Goal: Transaction & Acquisition: Purchase product/service

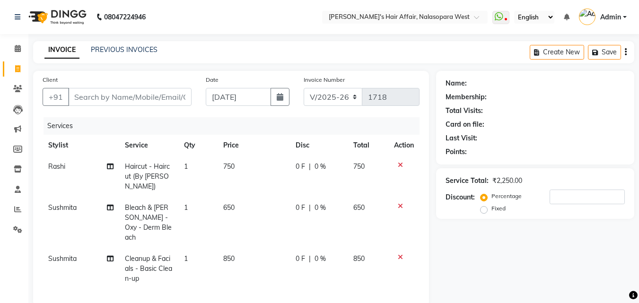
select select "6172"
select select "service"
select select "86268"
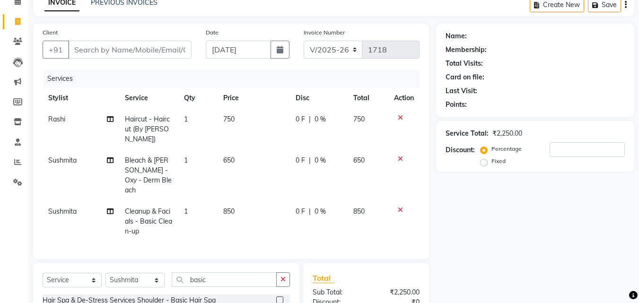
click at [398, 118] on icon at bounding box center [400, 117] width 5 height 7
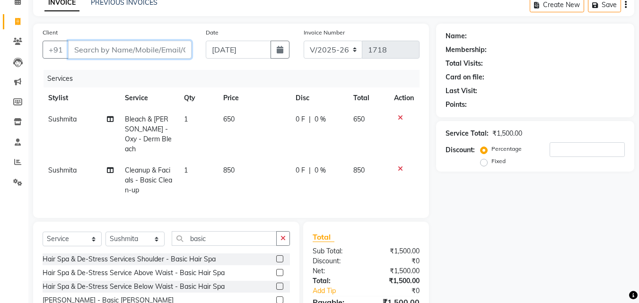
click at [160, 48] on input "Client" at bounding box center [129, 50] width 123 height 18
type input "0"
type input "7977896928"
click at [163, 52] on span "Add Client" at bounding box center [167, 49] width 37 height 9
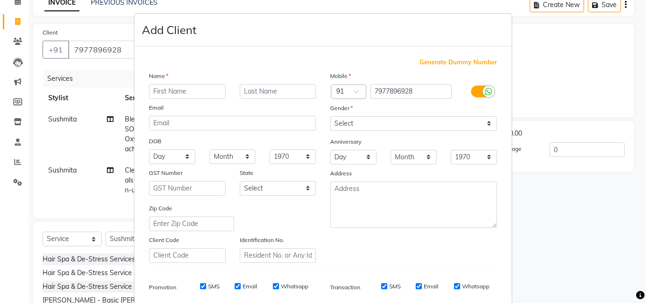
drag, startPoint x: 168, startPoint y: 85, endPoint x: 165, endPoint y: 90, distance: 6.6
click at [168, 87] on input "text" at bounding box center [187, 91] width 77 height 15
type input "Priya"
click at [275, 81] on div "Name" at bounding box center [232, 77] width 181 height 13
click at [275, 88] on input "text" at bounding box center [278, 91] width 77 height 15
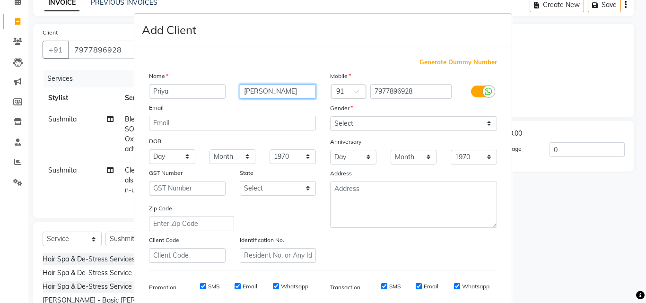
click at [243, 92] on input "[PERSON_NAME]" at bounding box center [278, 91] width 77 height 15
click at [250, 91] on input "[PERSON_NAME]" at bounding box center [278, 91] width 77 height 15
type input "Jadhav"
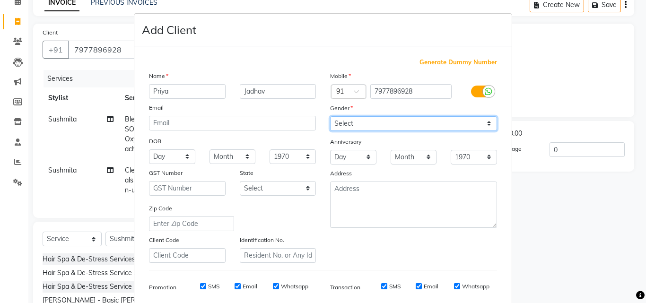
click at [371, 123] on select "Select [DEMOGRAPHIC_DATA] [DEMOGRAPHIC_DATA] Other Prefer Not To Say" at bounding box center [413, 123] width 167 height 15
select select "[DEMOGRAPHIC_DATA]"
click at [330, 116] on select "Select [DEMOGRAPHIC_DATA] [DEMOGRAPHIC_DATA] Other Prefer Not To Say" at bounding box center [413, 123] width 167 height 15
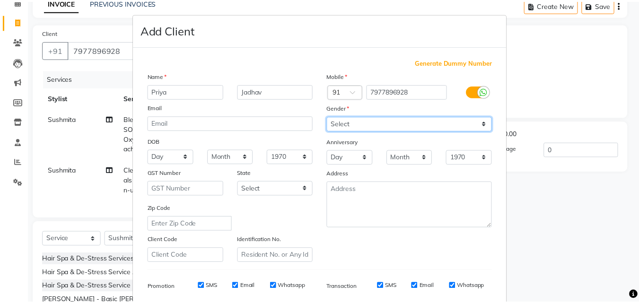
scroll to position [133, 0]
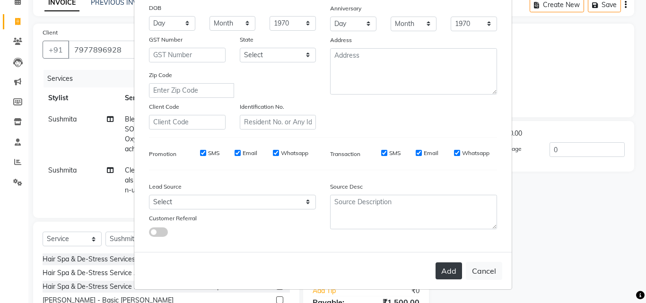
click at [445, 271] on button "Add" at bounding box center [449, 270] width 26 height 17
select select
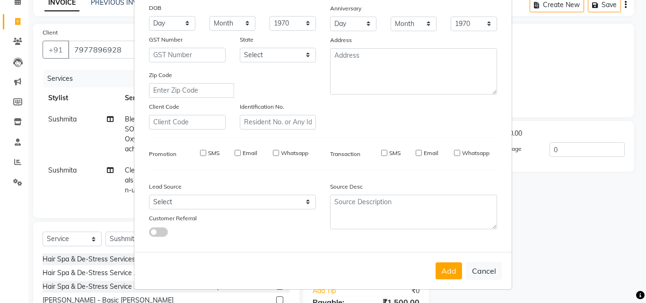
select select
checkbox input "false"
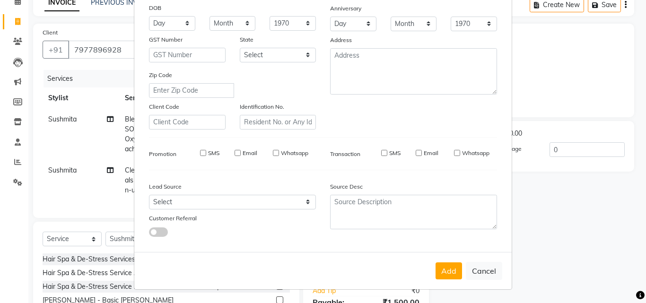
checkbox input "false"
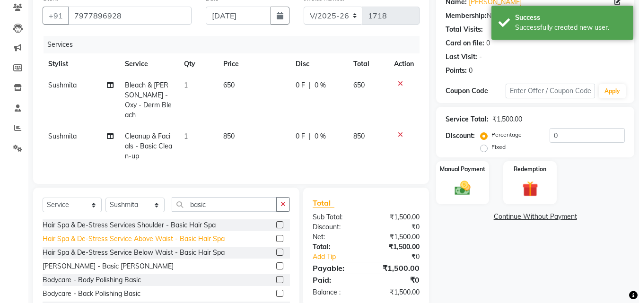
scroll to position [117, 0]
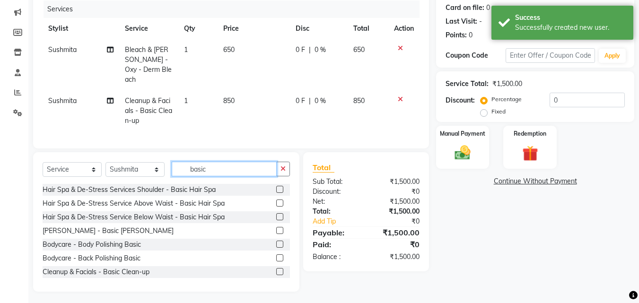
drag, startPoint x: 217, startPoint y: 171, endPoint x: 126, endPoint y: 163, distance: 91.2
click at [126, 163] on div "Select Service Product Membership Package Voucher Prepaid Gift Card Select Styl…" at bounding box center [166, 173] width 247 height 22
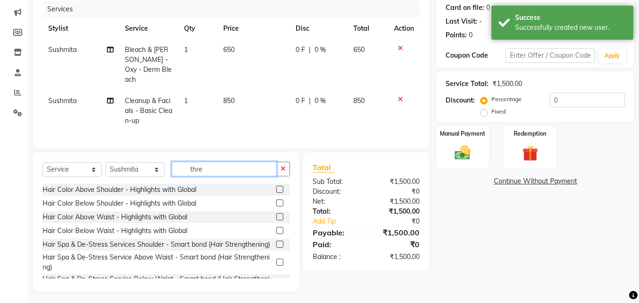
scroll to position [96, 0]
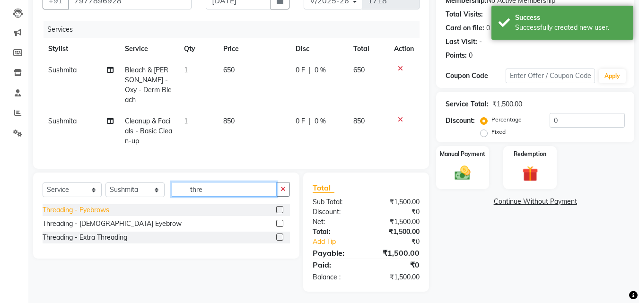
type input "thre"
click at [98, 207] on div "Threading - Eyebrows" at bounding box center [76, 210] width 67 height 10
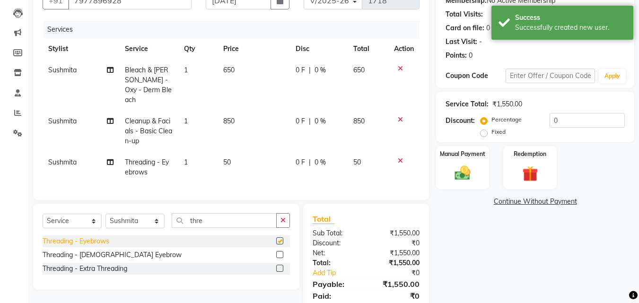
checkbox input "false"
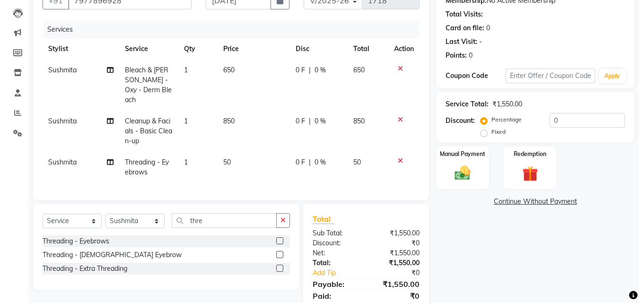
drag, startPoint x: 350, startPoint y: 23, endPoint x: 121, endPoint y: 267, distance: 335.0
click at [121, 267] on div "Threading - Extra Threading" at bounding box center [85, 269] width 85 height 10
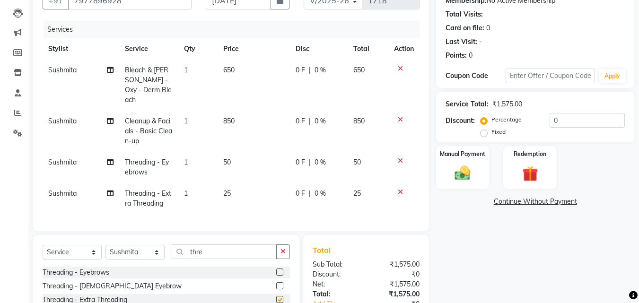
checkbox input "false"
click at [470, 159] on div "Manual Payment" at bounding box center [462, 167] width 55 height 45
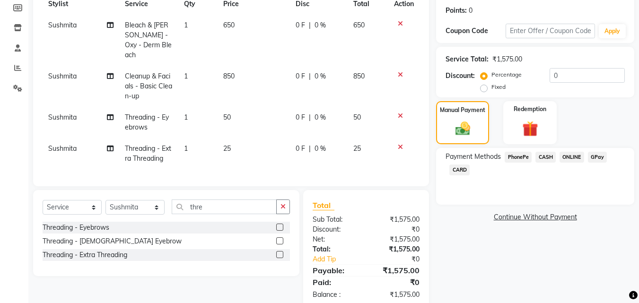
scroll to position [142, 0]
click at [605, 154] on span "GPay" at bounding box center [597, 156] width 19 height 11
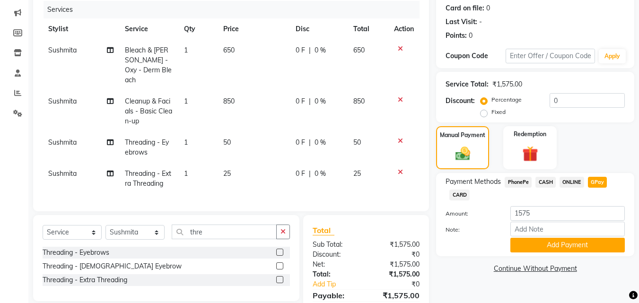
scroll to position [159, 0]
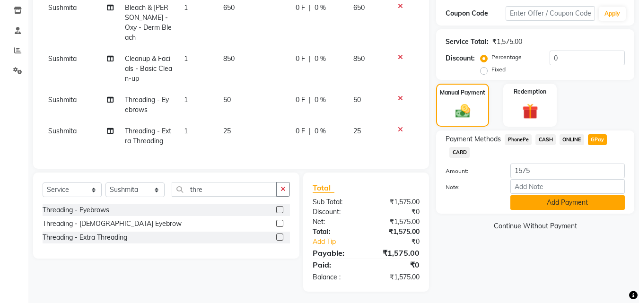
click at [571, 205] on button "Add Payment" at bounding box center [567, 202] width 114 height 15
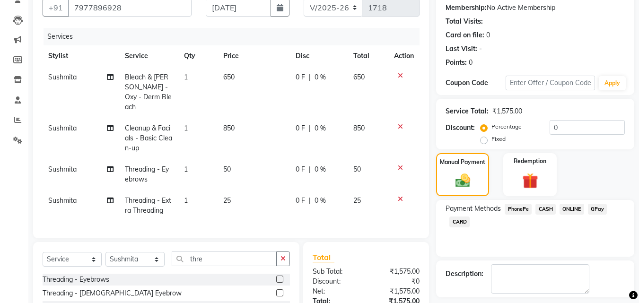
scroll to position [179, 0]
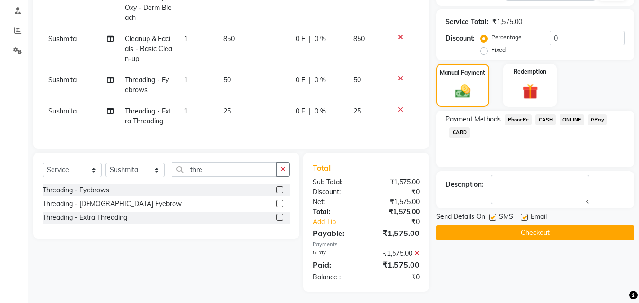
click at [534, 236] on button "Checkout" at bounding box center [535, 233] width 198 height 15
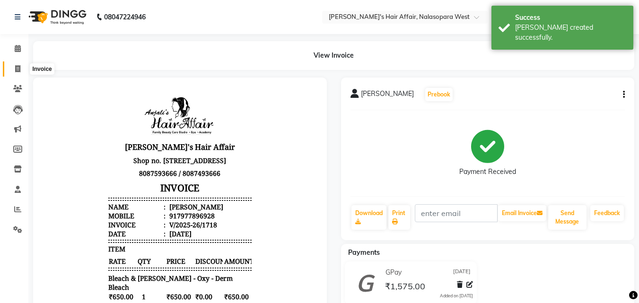
click at [15, 70] on icon at bounding box center [17, 68] width 5 height 7
select select "6172"
select select "service"
